Goal: Check status: Check status

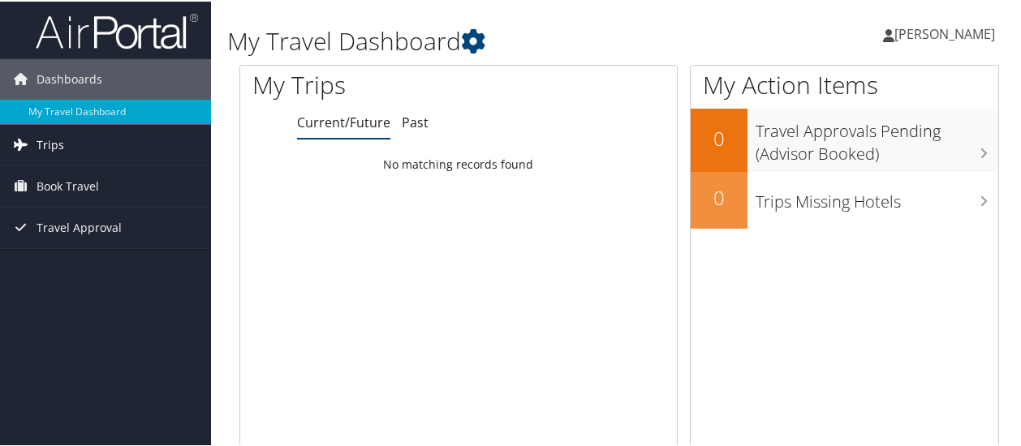
click at [125, 149] on link "Trips" at bounding box center [105, 143] width 211 height 41
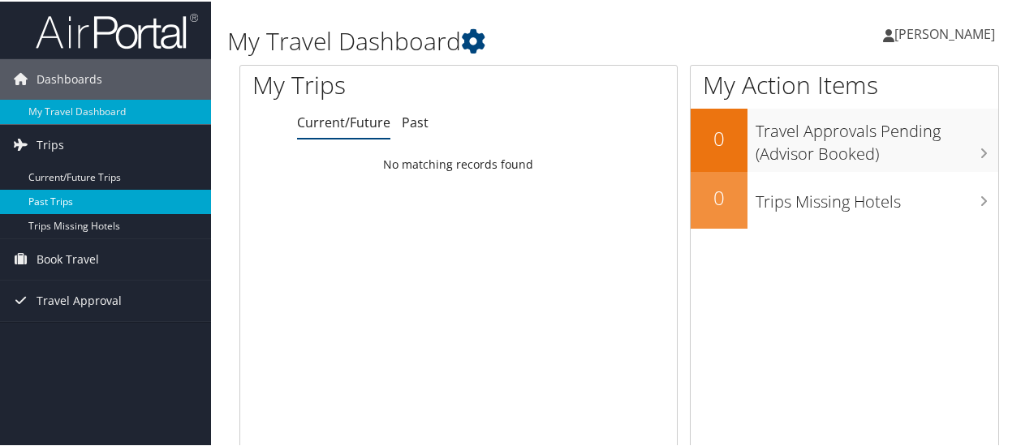
click at [89, 189] on link "Past Trips" at bounding box center [105, 200] width 211 height 24
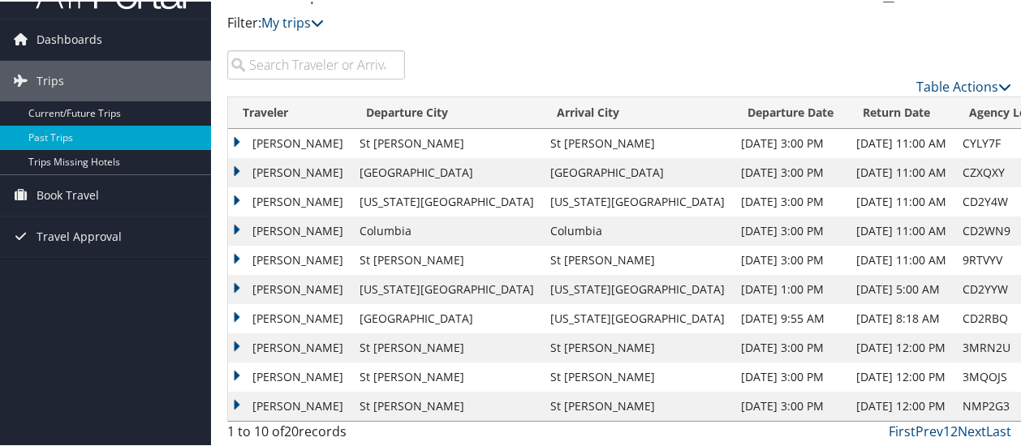
scroll to position [41, 0]
click at [273, 373] on td "[PERSON_NAME]" at bounding box center [289, 374] width 123 height 29
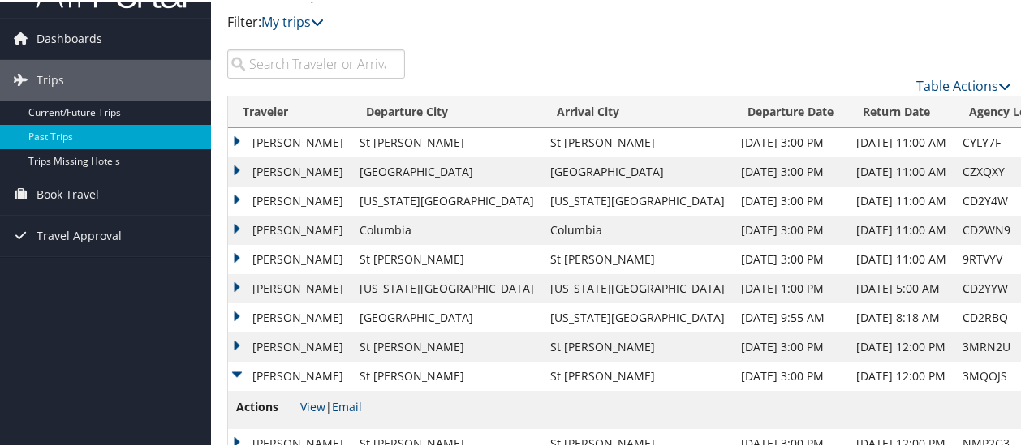
scroll to position [79, 0]
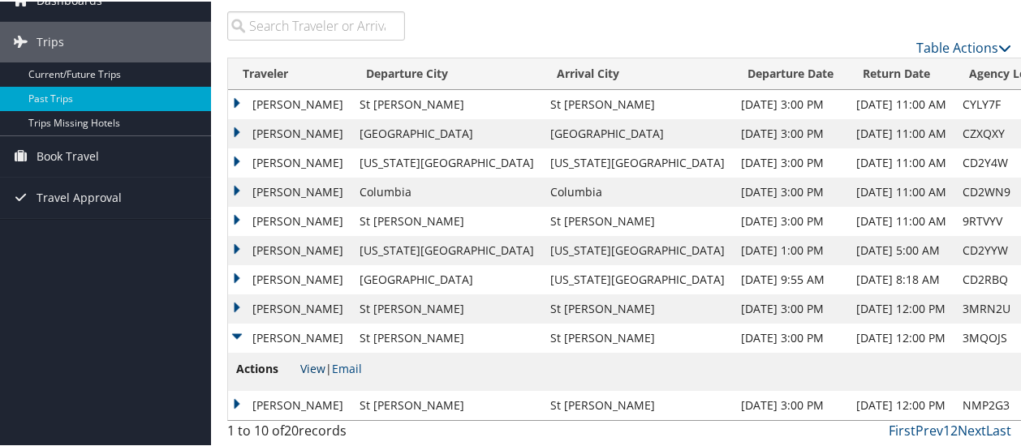
click at [320, 363] on link "View" at bounding box center [312, 367] width 25 height 15
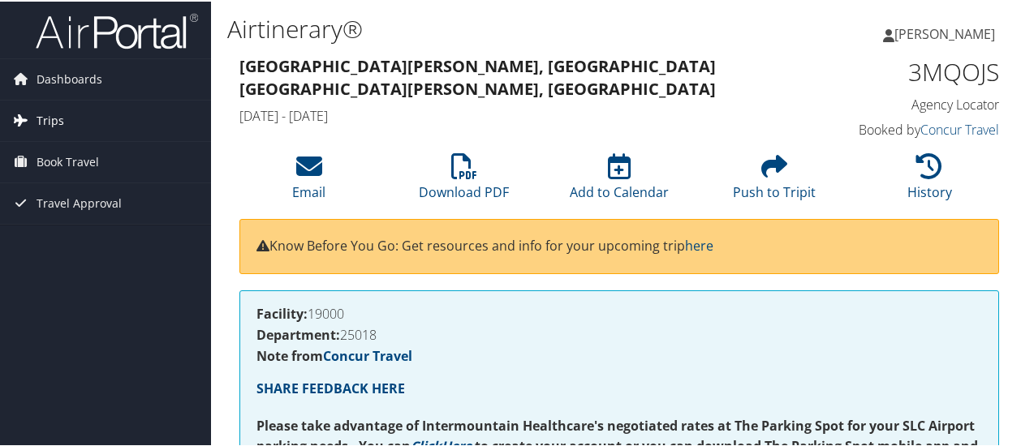
click at [70, 119] on link "Trips" at bounding box center [105, 119] width 211 height 41
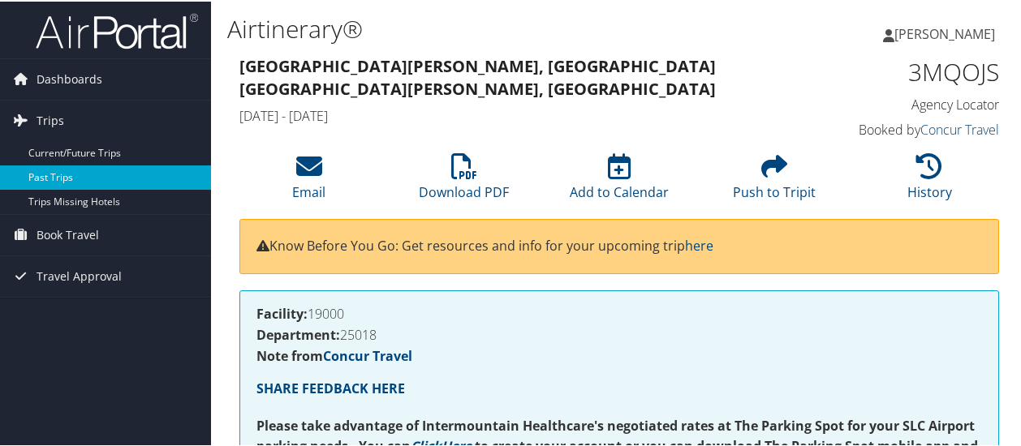
click at [68, 182] on link "Past Trips" at bounding box center [105, 176] width 211 height 24
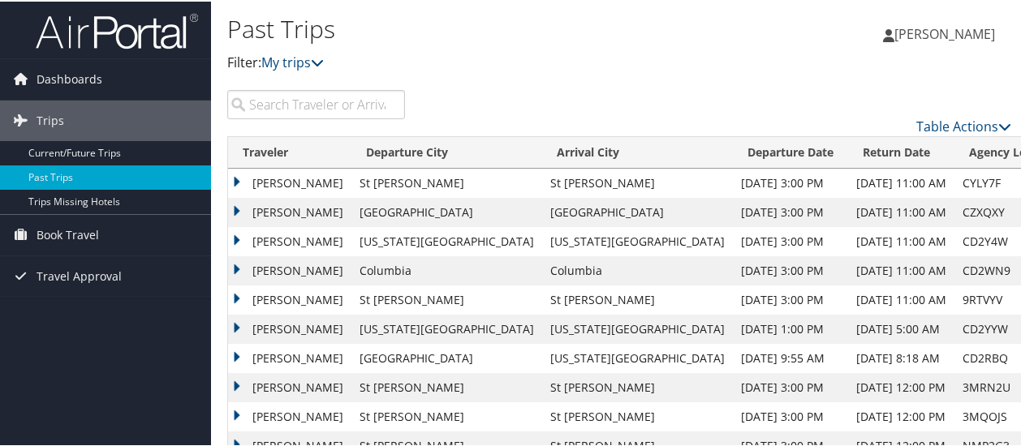
scroll to position [41, 0]
